Goal: Transaction & Acquisition: Obtain resource

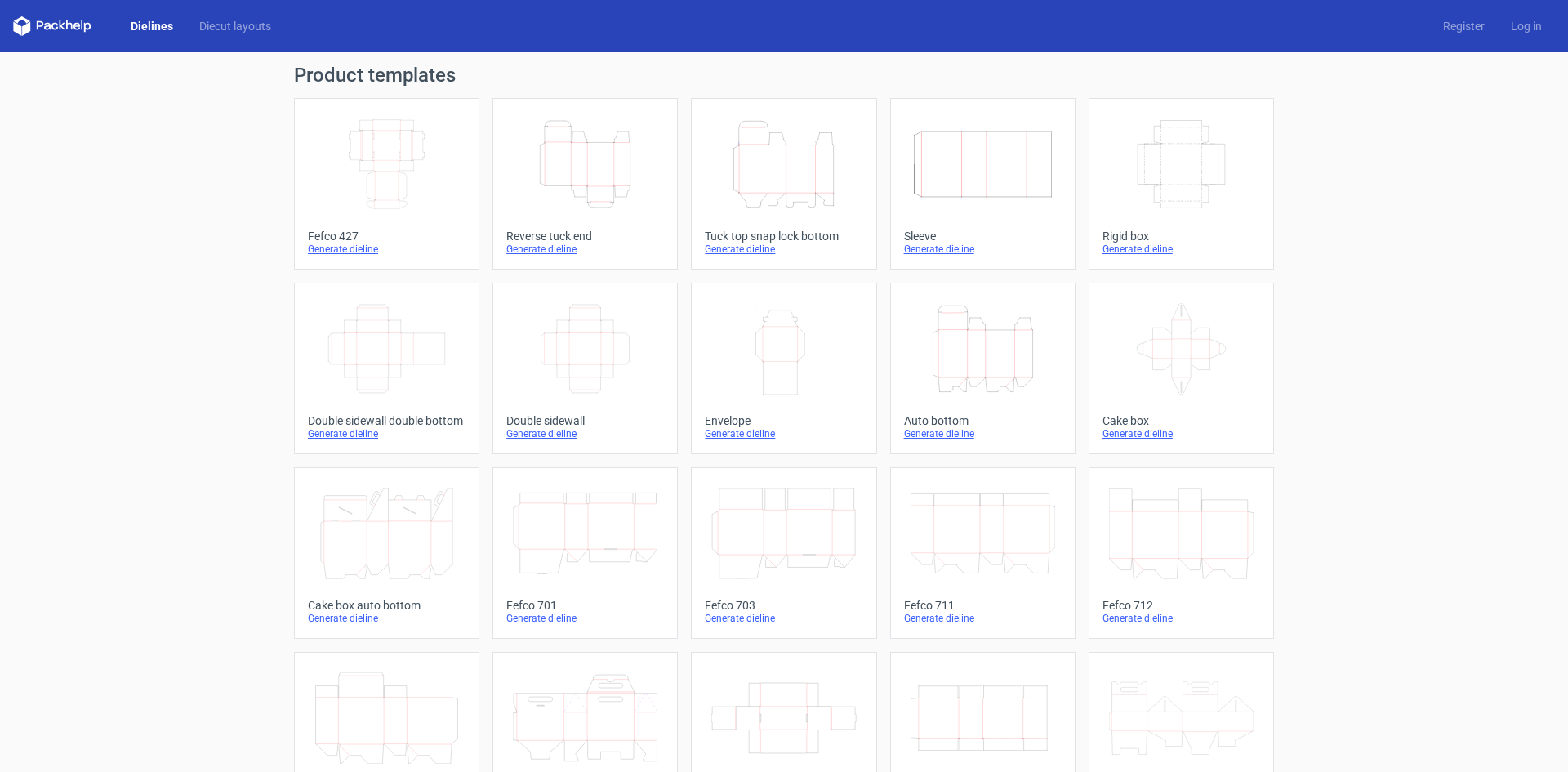
click at [978, 347] on icon "Height Depth Width" at bounding box center [982, 348] width 144 height 91
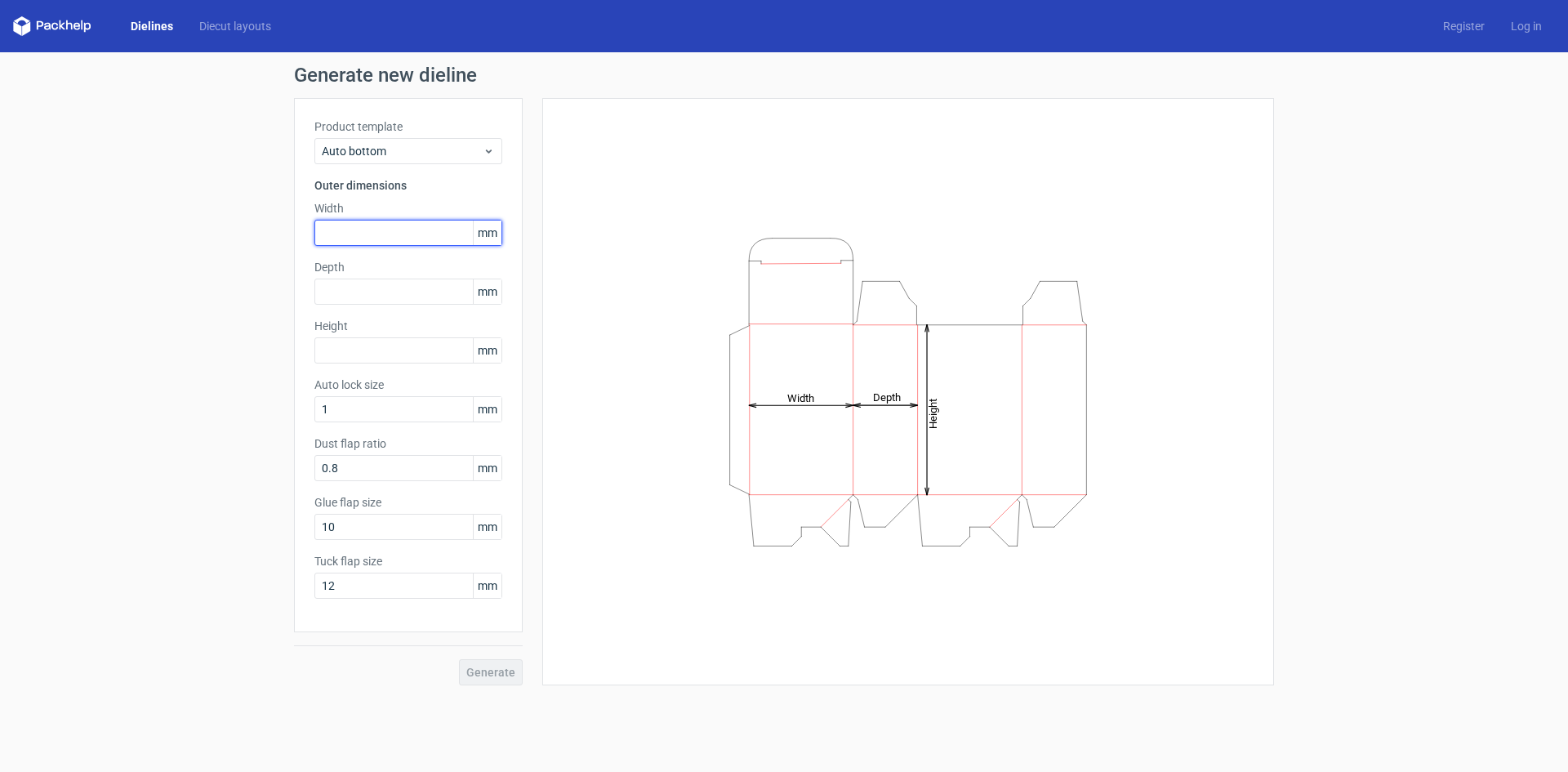
click at [394, 235] on input "text" at bounding box center [408, 232] width 188 height 26
type input "170"
type input "70"
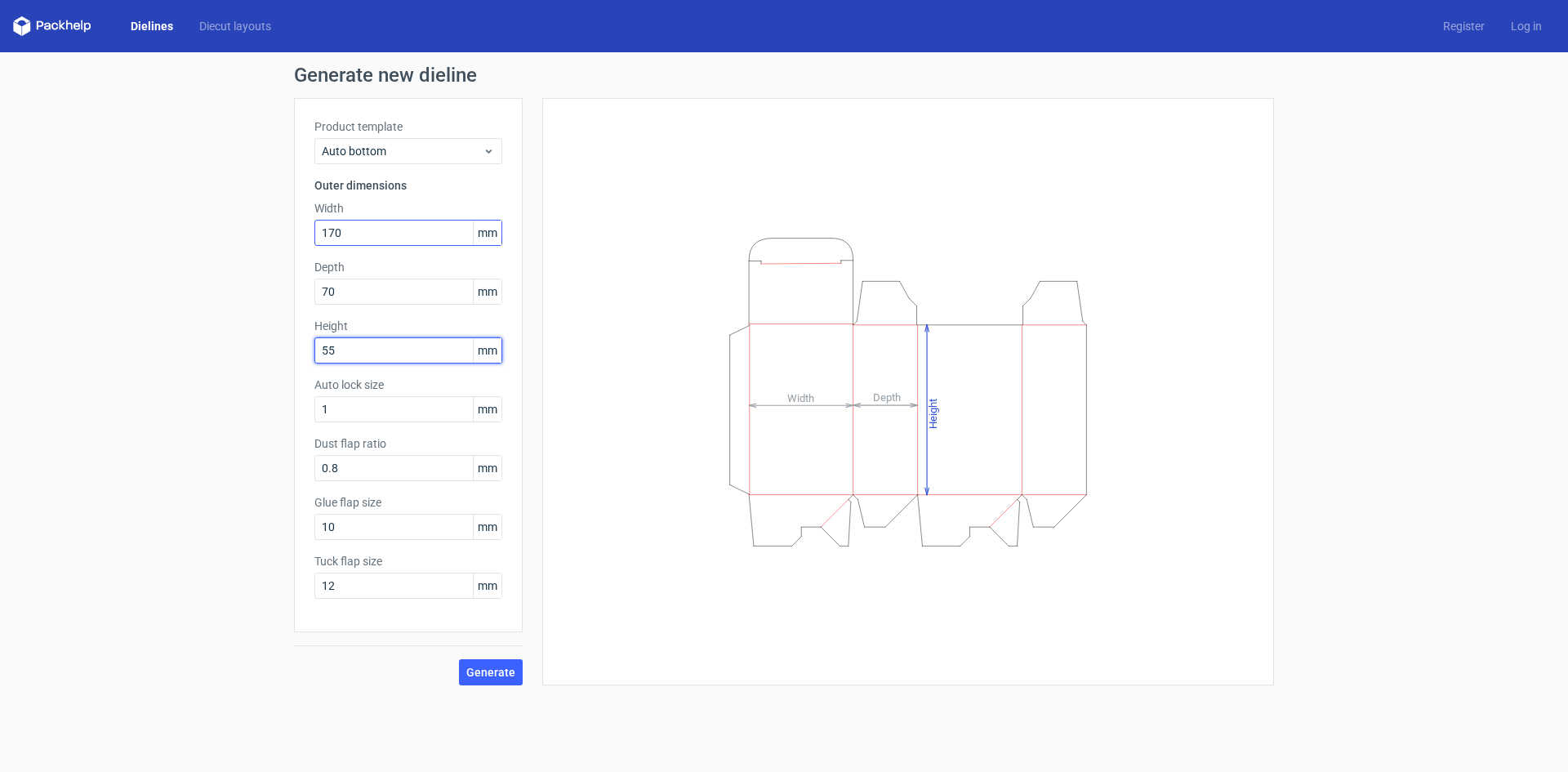
type input "55"
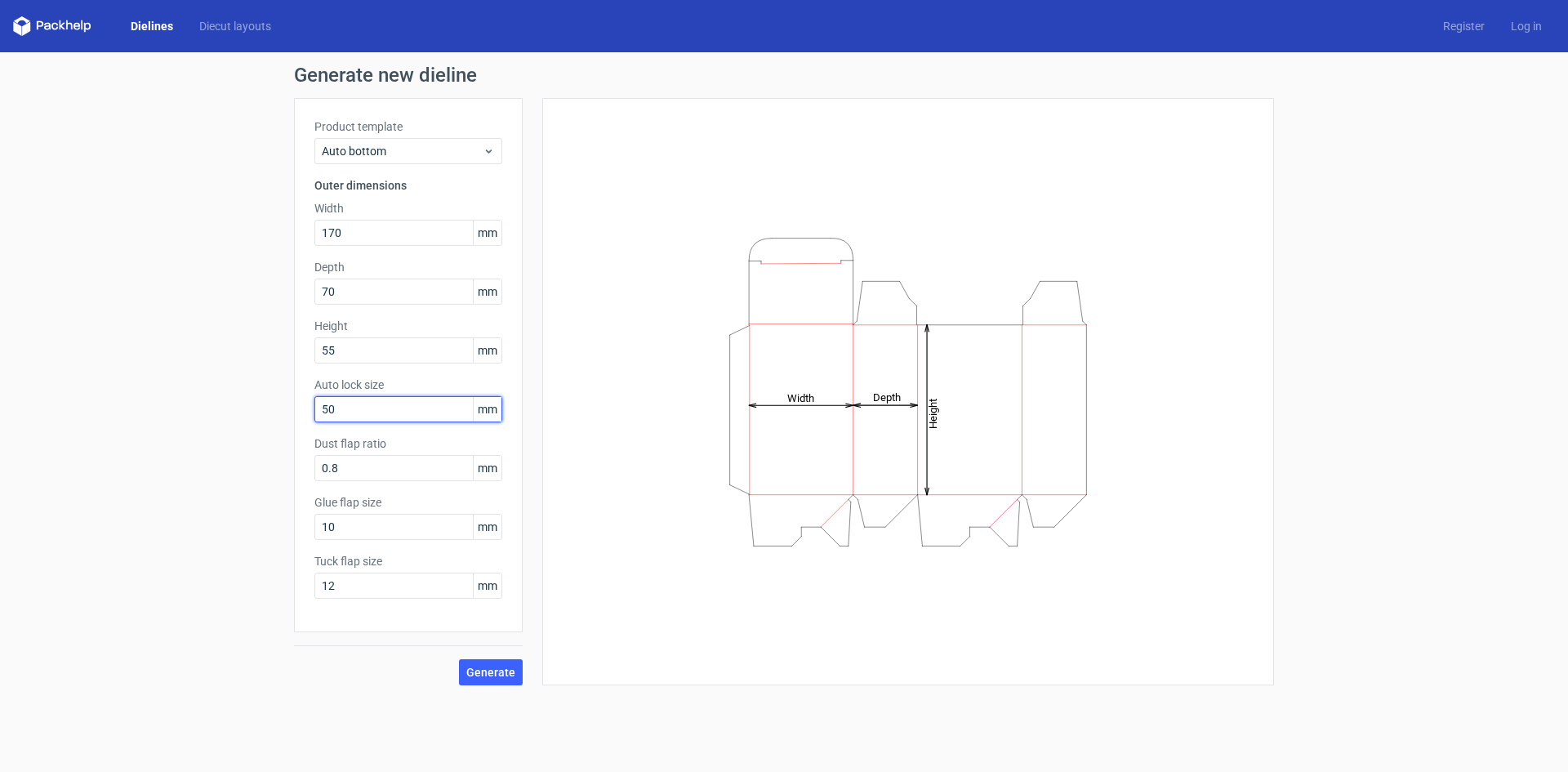
type input "50"
click at [481, 668] on span "Generate" at bounding box center [491, 672] width 49 height 12
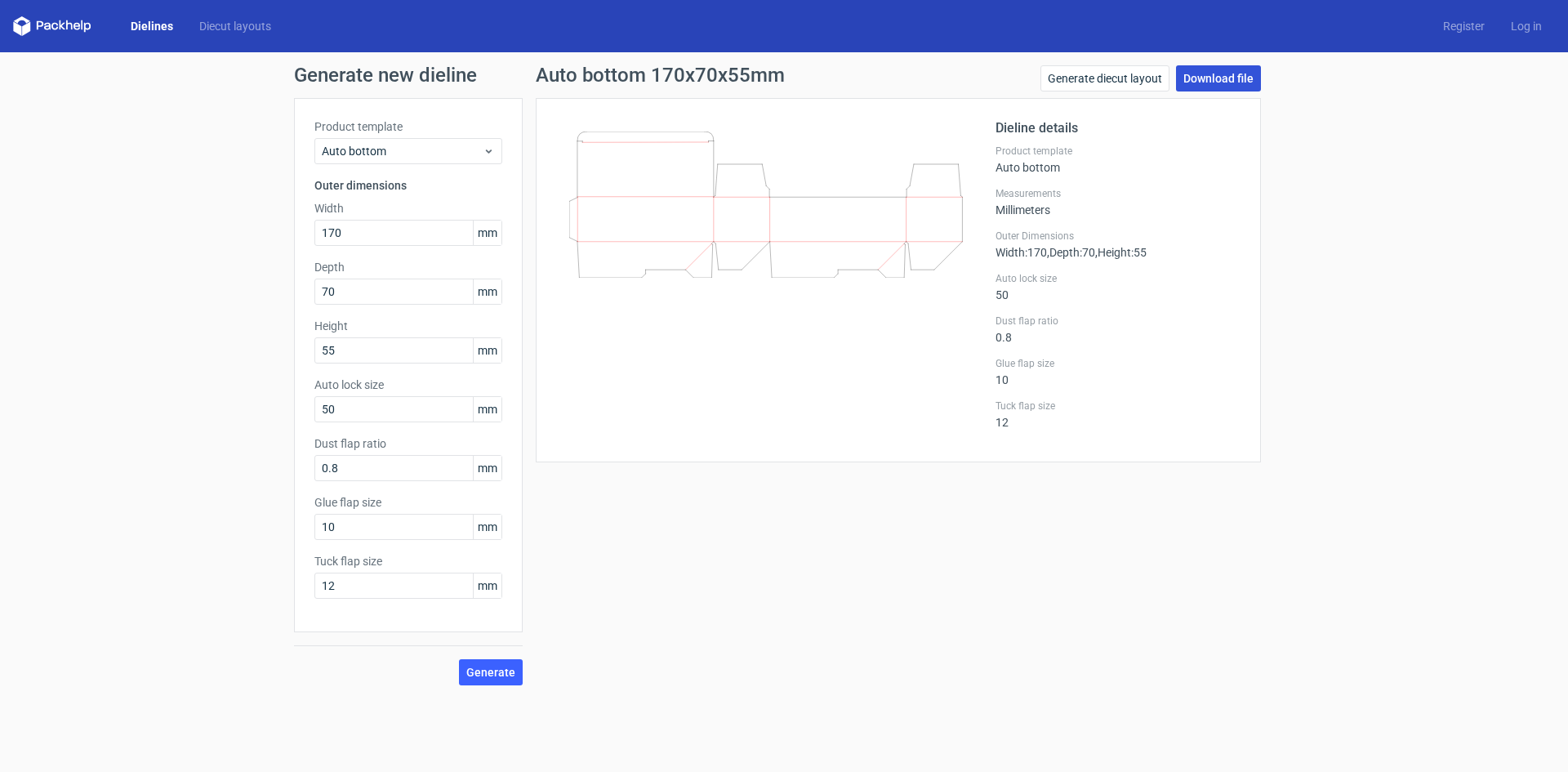
click at [1225, 71] on link "Download file" at bounding box center [1218, 78] width 85 height 26
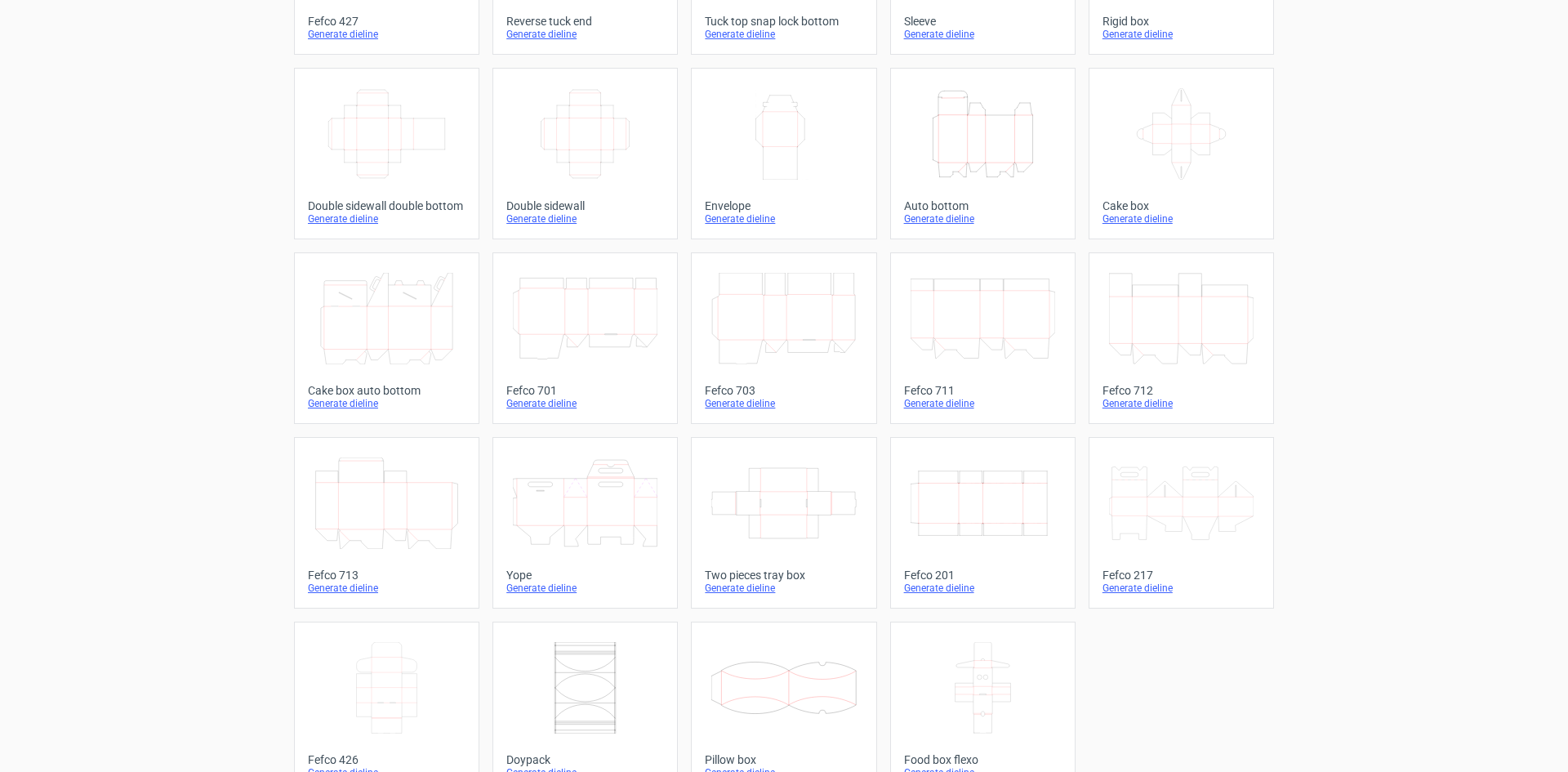
scroll to position [249, 0]
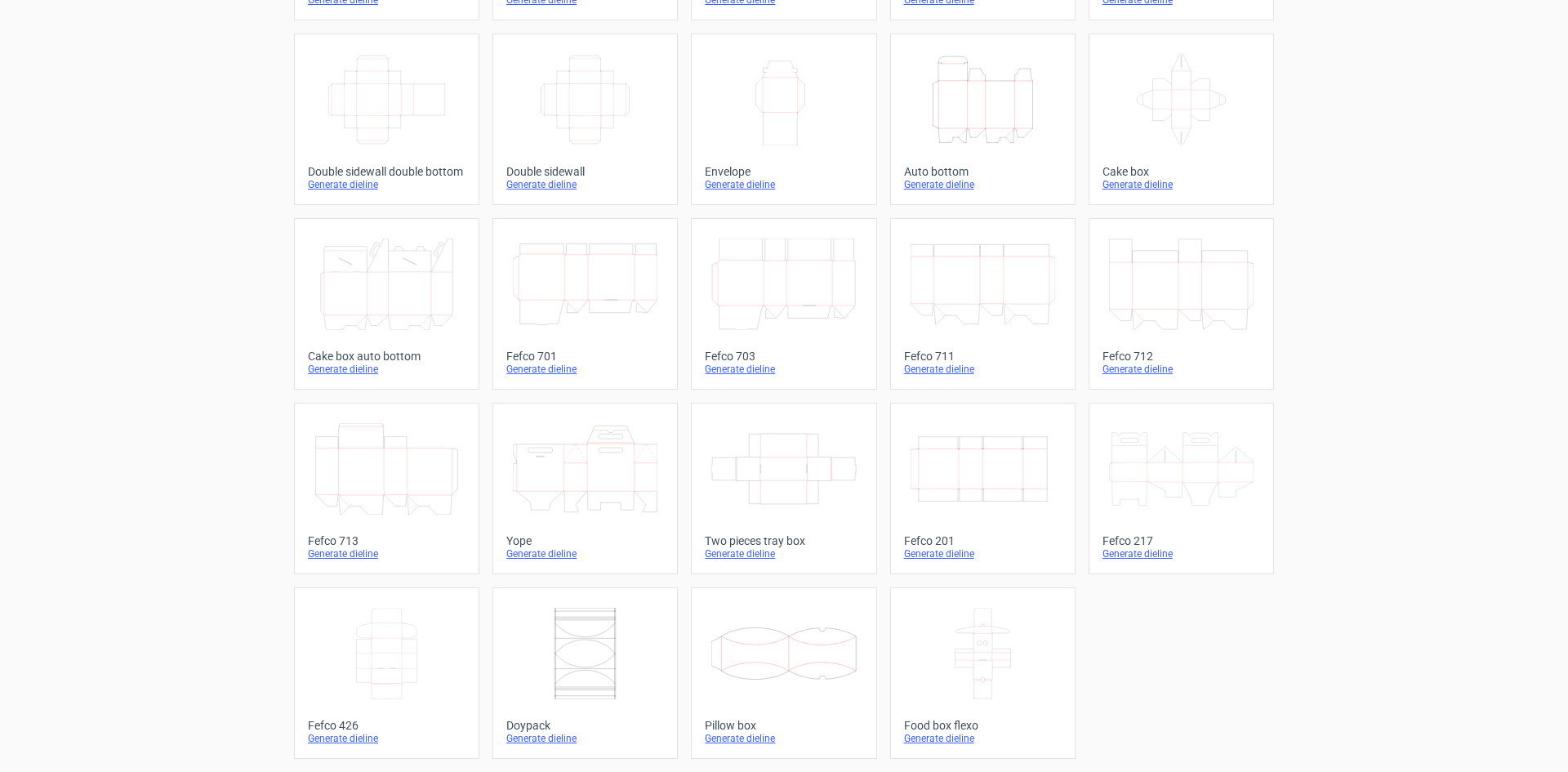
click at [379, 449] on icon at bounding box center [386, 468] width 144 height 91
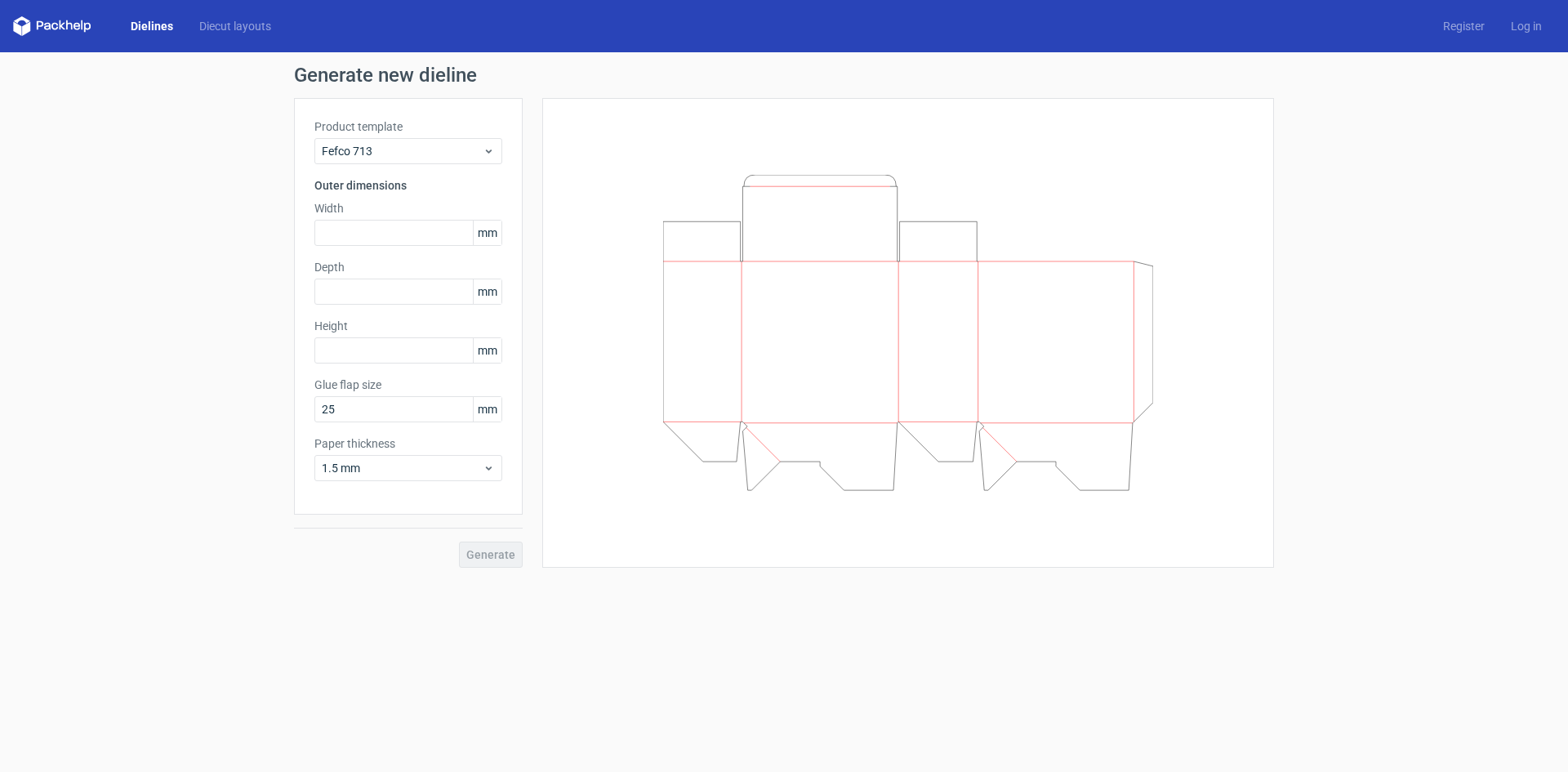
click at [140, 30] on link "Dielines" at bounding box center [151, 26] width 69 height 16
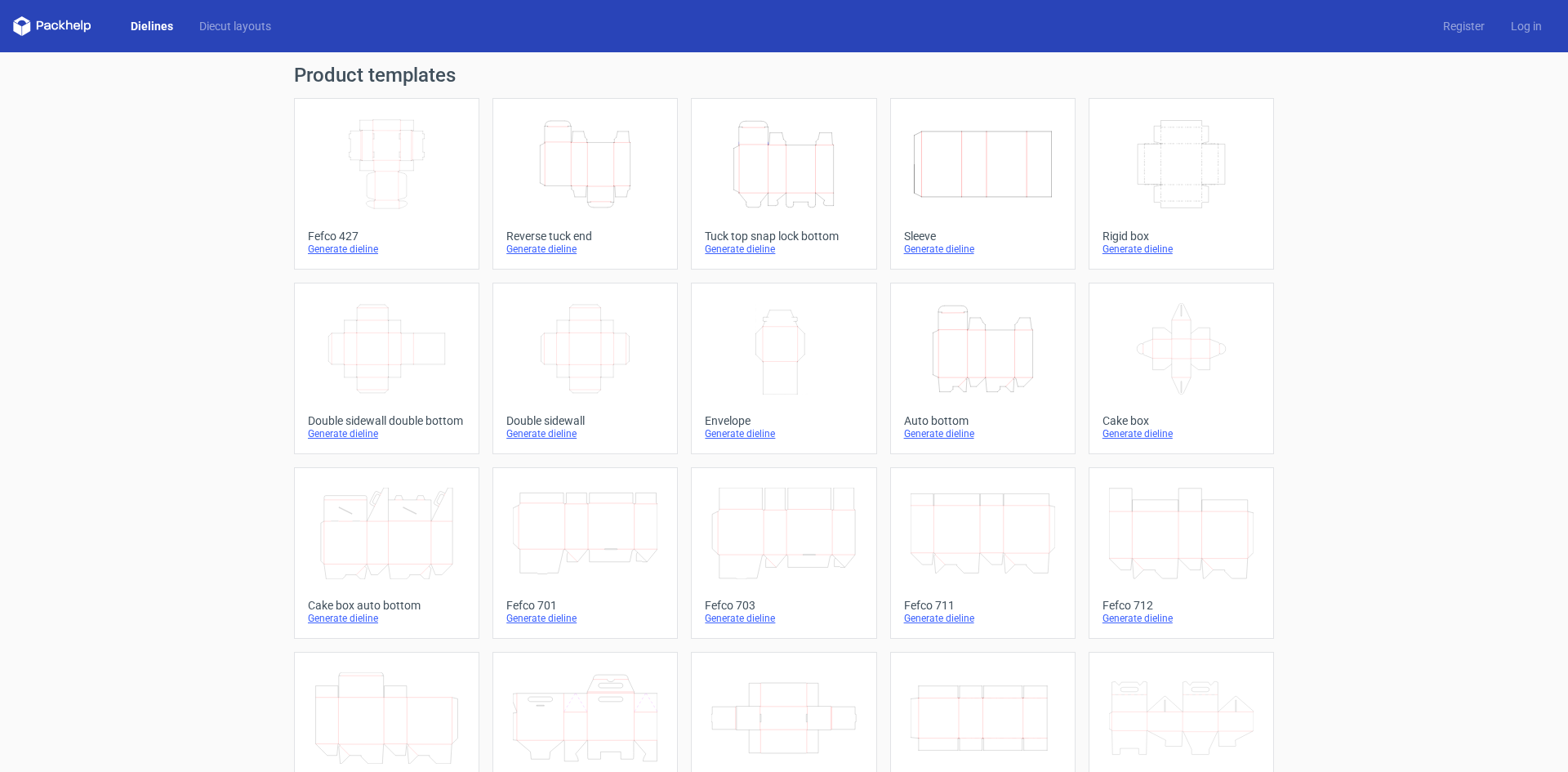
click at [971, 352] on icon "Height Depth Width" at bounding box center [982, 348] width 144 height 91
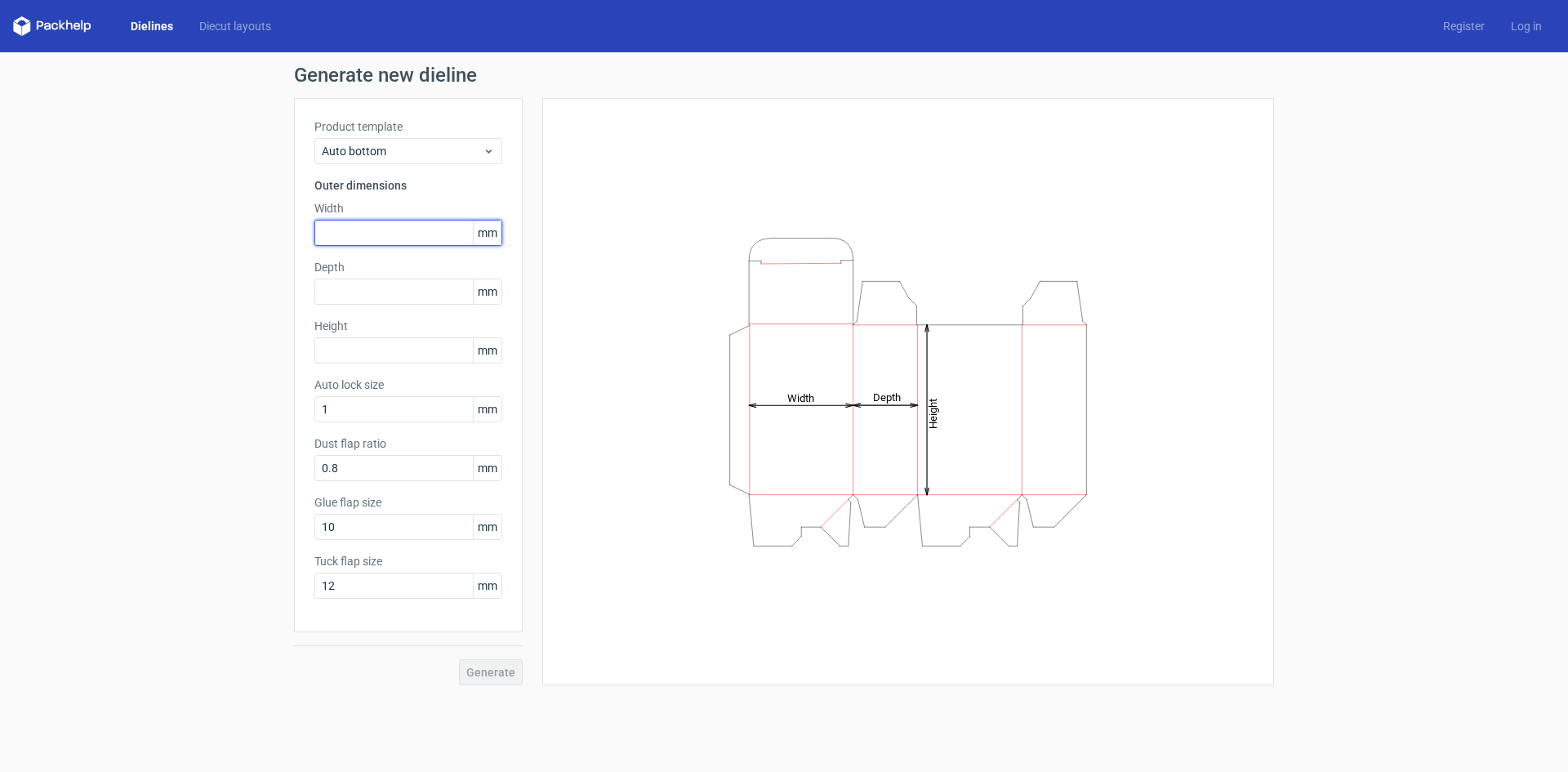
click at [330, 232] on input "text" at bounding box center [408, 232] width 188 height 26
type input "190"
type input "90"
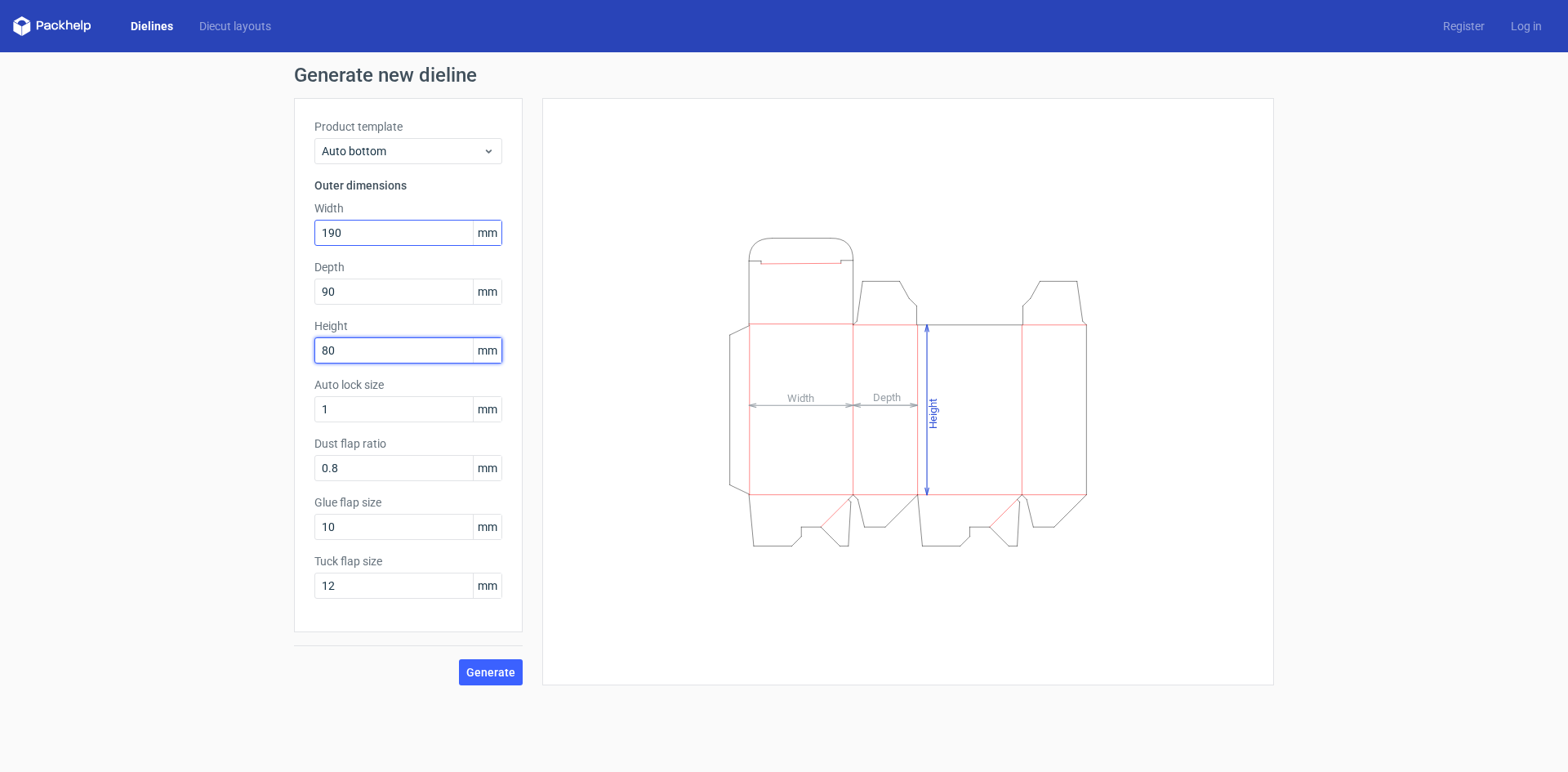
type input "80"
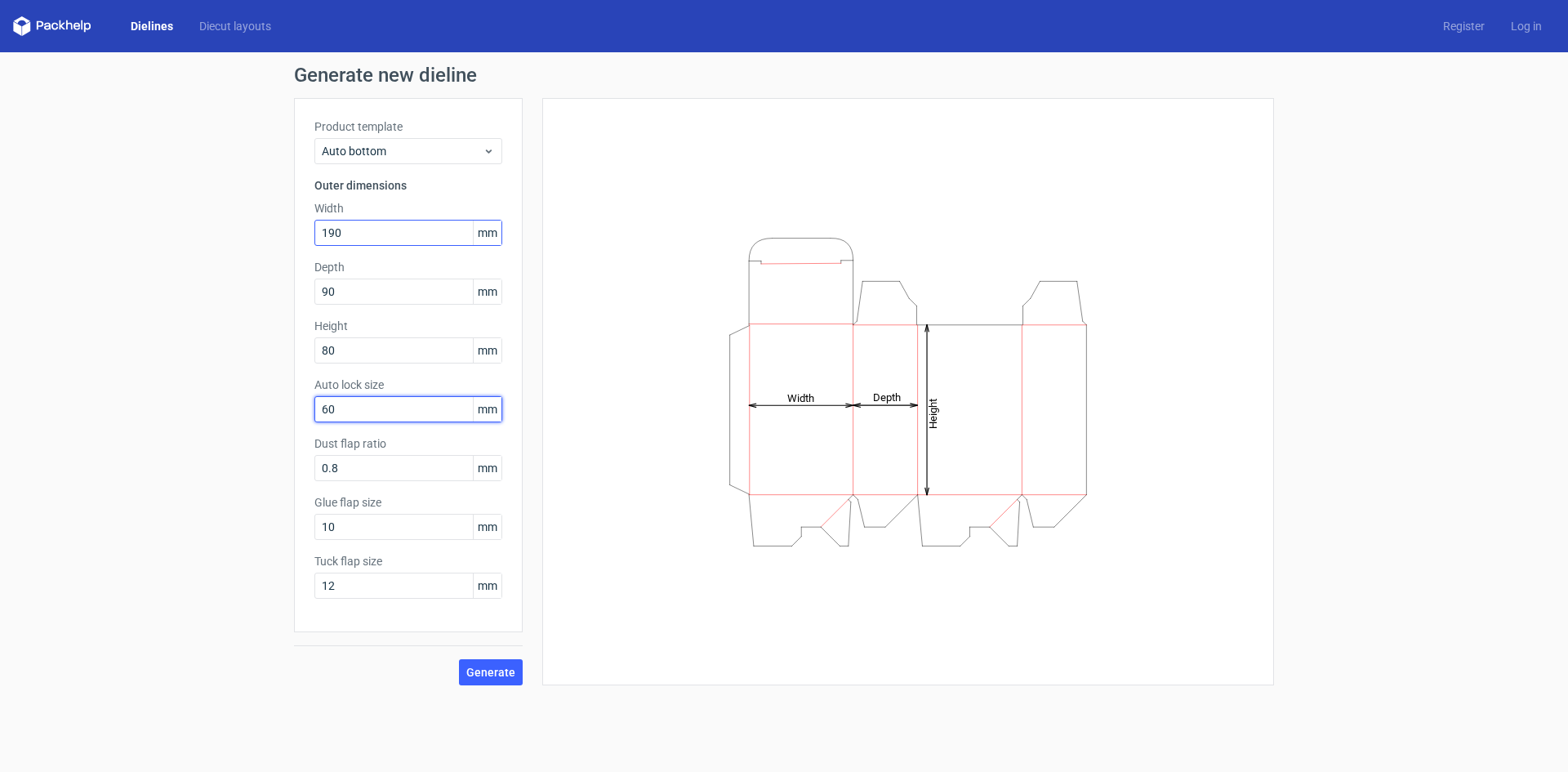
type input "60"
click at [506, 675] on span "Generate" at bounding box center [491, 672] width 49 height 12
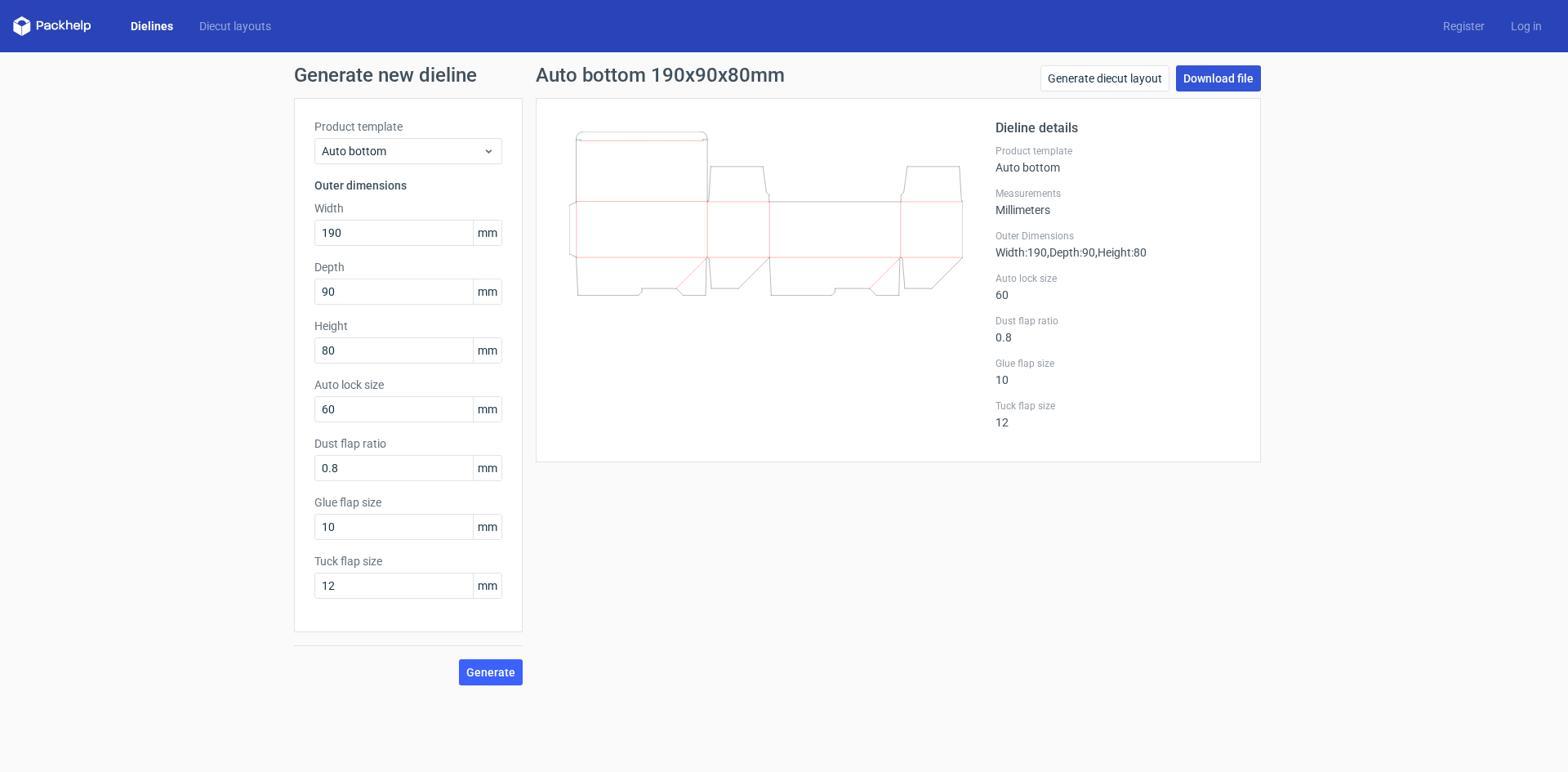
click at [1225, 74] on link "Download file" at bounding box center [1218, 78] width 85 height 26
drag, startPoint x: 385, startPoint y: 235, endPoint x: 282, endPoint y: 235, distance: 103.0
click at [282, 235] on div "Generate new dieline Product template Auto bottom Outer dimensions Width 190 mm…" at bounding box center [784, 374] width 1568 height 646
type input "220"
type input "120"
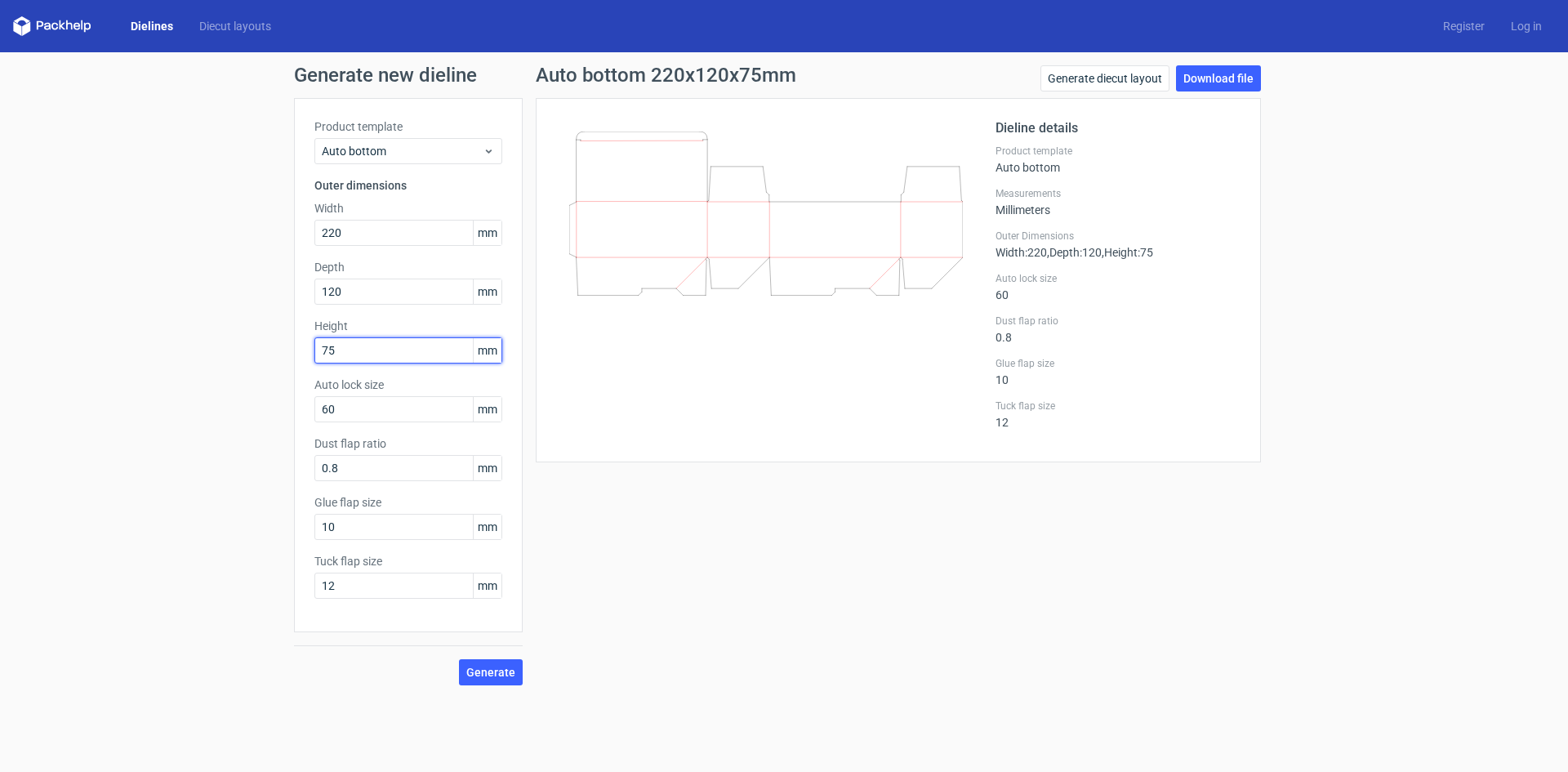
type input "75"
click at [488, 667] on span "Generate" at bounding box center [491, 672] width 49 height 12
click at [490, 672] on span "Generate" at bounding box center [491, 672] width 49 height 12
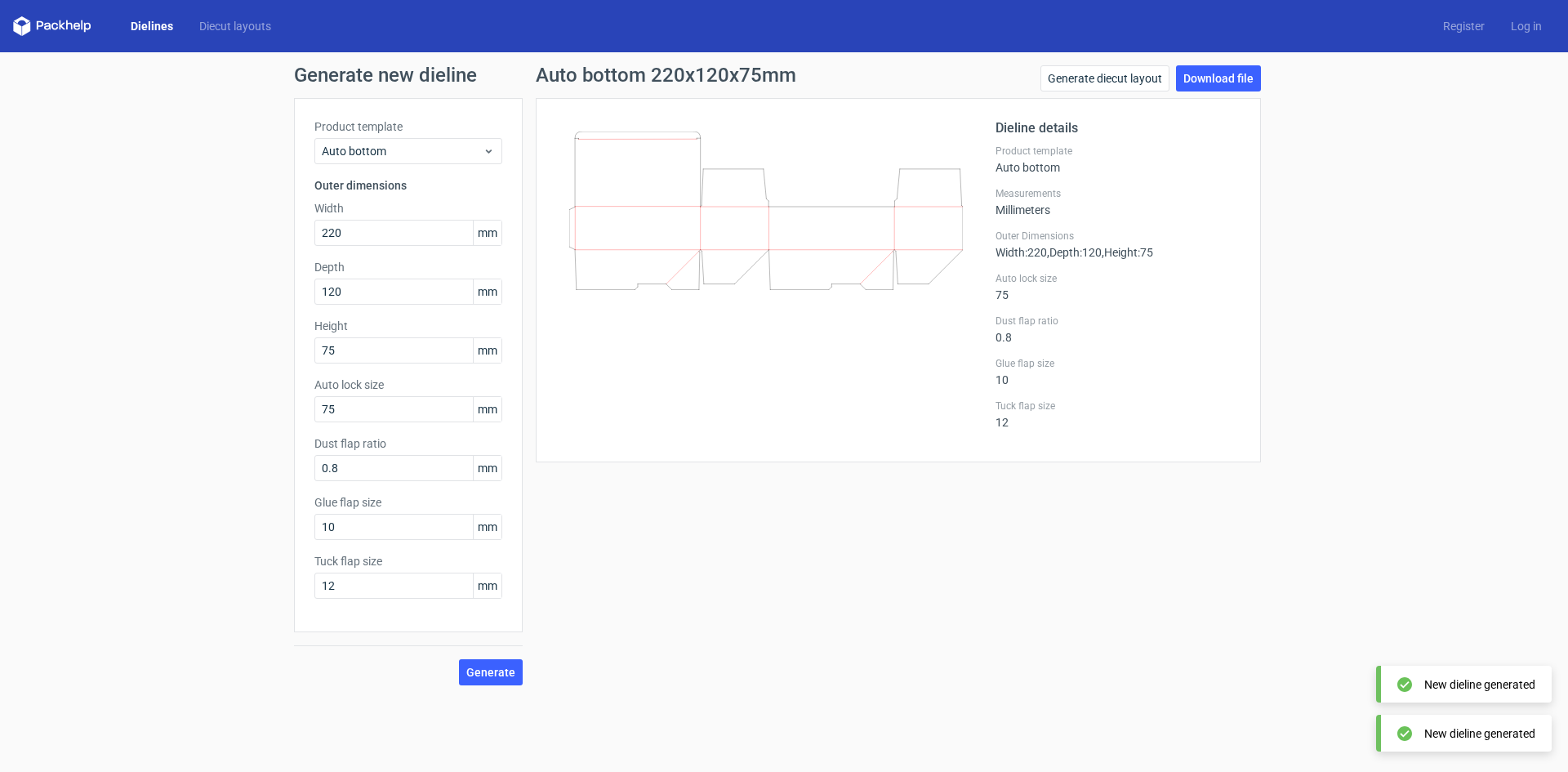
click at [973, 506] on div "Auto bottom 220x120x75mm Generate diecut layout Download file Dieline details P…" at bounding box center [898, 375] width 751 height 620
click at [1221, 73] on link "Download file" at bounding box center [1218, 78] width 85 height 26
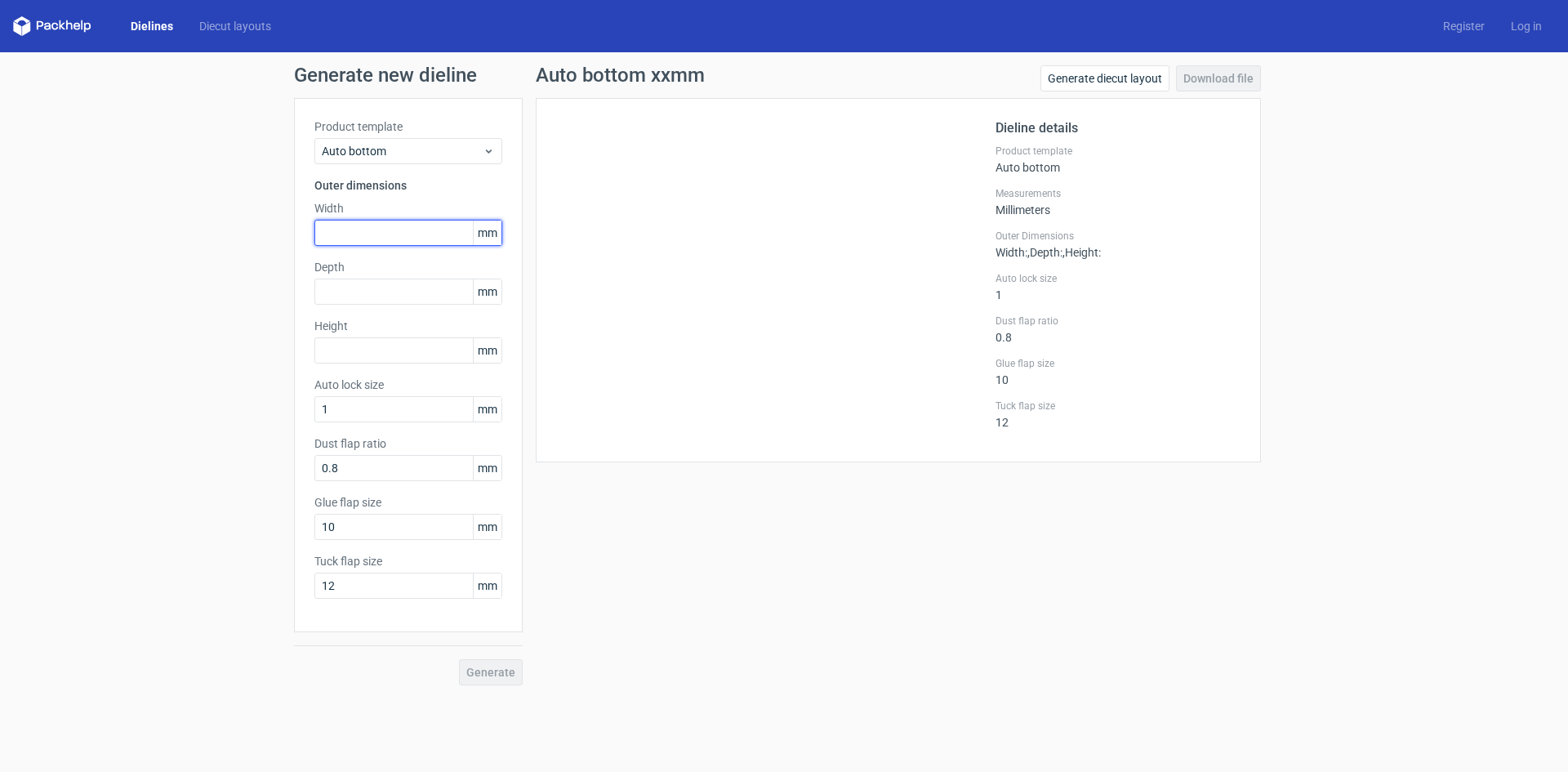
click at [347, 234] on input "text" at bounding box center [408, 232] width 188 height 26
type input "118"
type input "90"
type input "75"
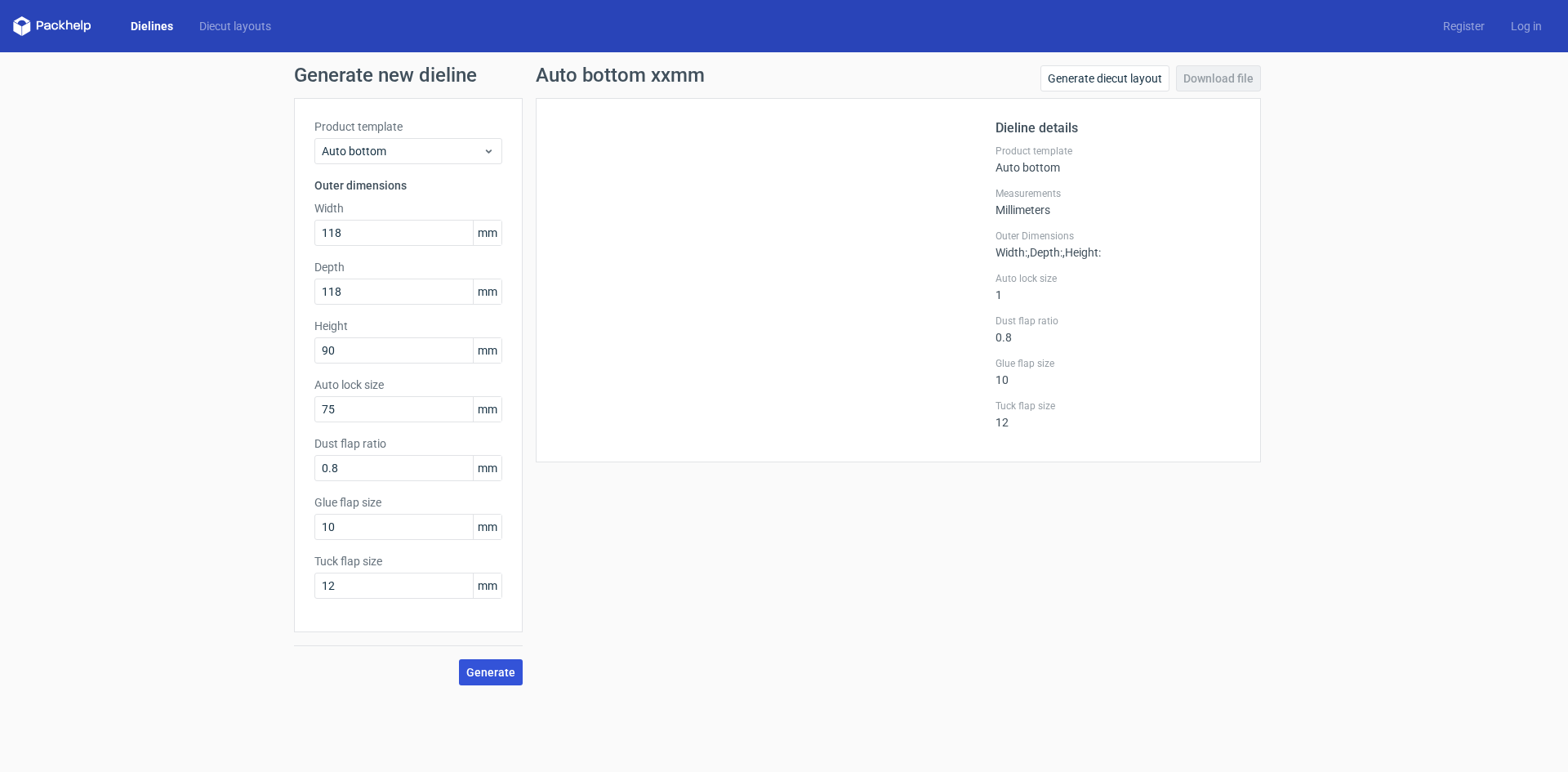
click at [497, 664] on button "Generate" at bounding box center [491, 672] width 64 height 26
click at [1194, 73] on link "Download file" at bounding box center [1218, 78] width 85 height 26
